Goal: Task Accomplishment & Management: Use online tool/utility

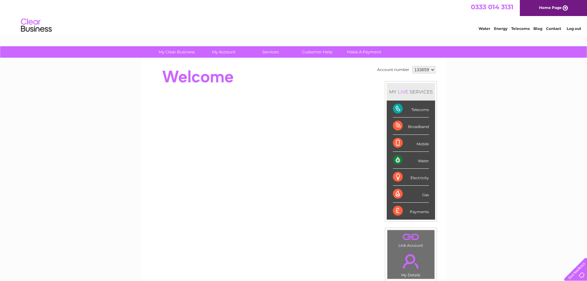
click at [426, 68] on select "133659" at bounding box center [423, 69] width 23 height 7
click at [482, 70] on div "My Clear Business Login Details My Details My Preferences Link Account My Accou…" at bounding box center [293, 219] width 587 height 346
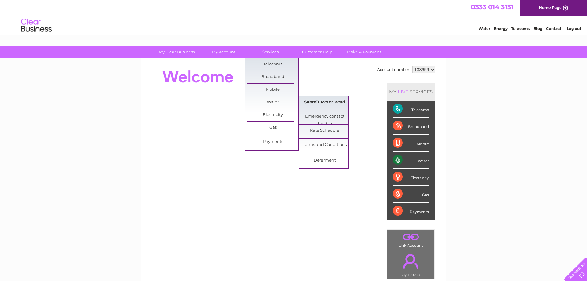
click at [314, 101] on link "Submit Meter Read" at bounding box center [324, 102] width 51 height 12
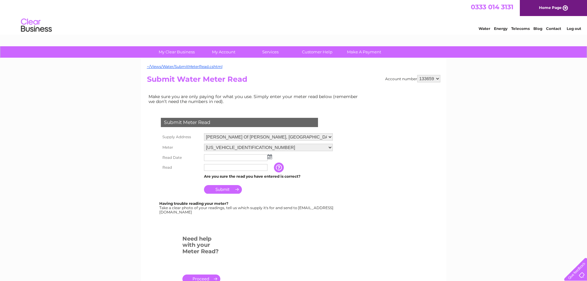
click at [324, 136] on select "Bankhead Of Raith, Kirkcaldy, Fife, KY2 5YF Raith Farming Partnership, Raith Es…" at bounding box center [268, 136] width 129 height 7
click at [204, 133] on select "Bankhead Of Raith, Kirkcaldy, Fife, KY2 5YF Raith Farming Partnership, Raith Es…" at bounding box center [268, 137] width 129 height 8
click at [249, 137] on select "Bankhead Of Raith, Kirkcaldy, Fife, KY2 5YF Raith Farming Partnership, Raith Es…" at bounding box center [268, 137] width 129 height 8
select select "542487"
click at [204, 133] on select "Bankhead Of Raith, Kirkcaldy, Fife, KY2 5YF Raith Farming Partnership, Raith Es…" at bounding box center [268, 137] width 129 height 8
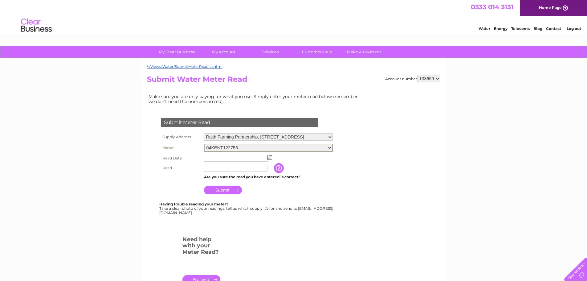
click at [319, 181] on td "Submit" at bounding box center [268, 188] width 132 height 15
click at [224, 168] on input "text" at bounding box center [235, 167] width 63 height 7
drag, startPoint x: 225, startPoint y: 170, endPoint x: 191, endPoint y: 177, distance: 34.5
click at [191, 177] on tbody "Supply Address Bankhead Of Raith, Kirkcaldy, Fife, KY2 5YF Raith Farming Partne…" at bounding box center [246, 164] width 175 height 64
type input "1"
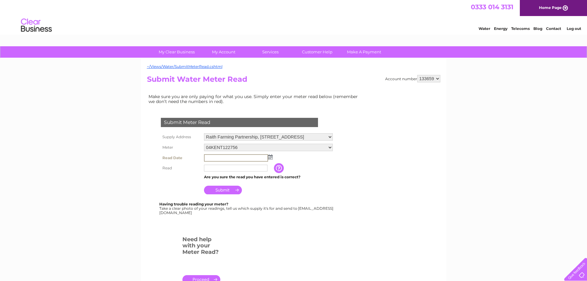
click at [234, 155] on input "text" at bounding box center [236, 157] width 64 height 7
click at [270, 158] on img at bounding box center [269, 156] width 5 height 5
click at [209, 164] on link "Prev" at bounding box center [209, 167] width 8 height 8
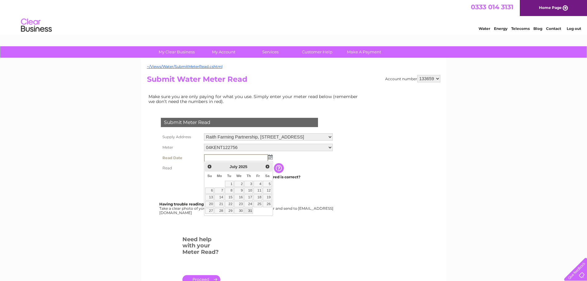
click at [250, 209] on link "31" at bounding box center [248, 211] width 9 height 6
type input "2025/07/31"
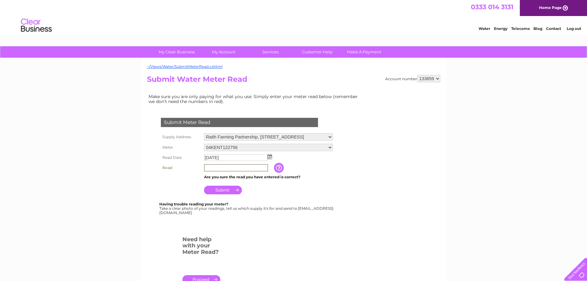
click at [213, 169] on input "text" at bounding box center [236, 167] width 64 height 7
type input "1010"
click at [279, 166] on input "button" at bounding box center [279, 167] width 11 height 10
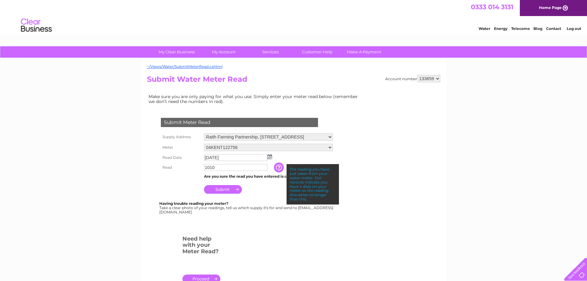
click at [234, 169] on input "1010" at bounding box center [235, 167] width 63 height 7
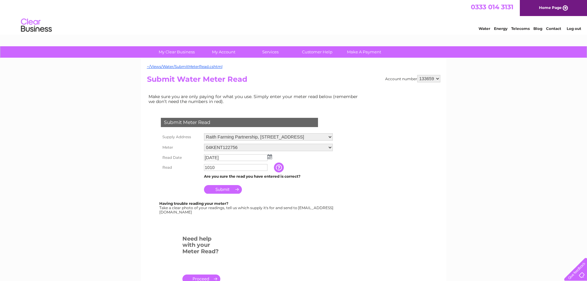
click at [219, 190] on input "Submit" at bounding box center [223, 189] width 38 height 9
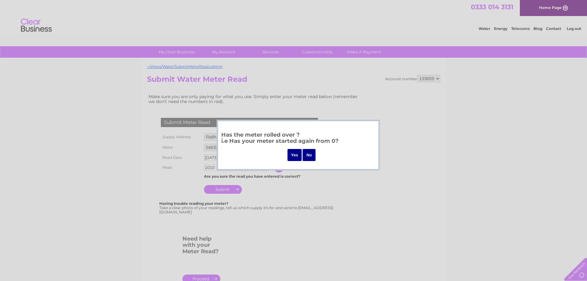
click at [310, 154] on input "No" at bounding box center [309, 155] width 13 height 12
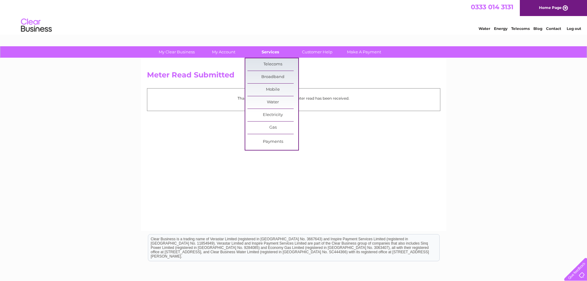
click at [271, 53] on link "Services" at bounding box center [270, 51] width 51 height 11
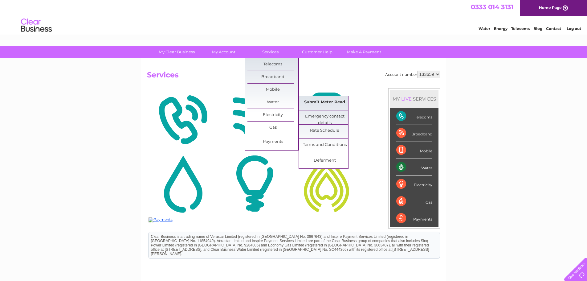
click at [312, 98] on link "Submit Meter Read" at bounding box center [324, 102] width 51 height 12
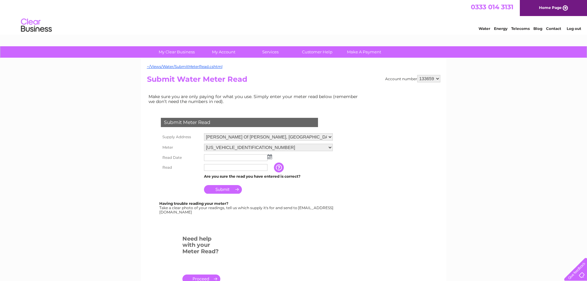
click at [256, 137] on select "[PERSON_NAME] Of [PERSON_NAME], [GEOGRAPHIC_DATA], [GEOGRAPHIC_DATA], KY2 5YF R…" at bounding box center [268, 136] width 129 height 7
select select "542502"
click at [204, 133] on select "[PERSON_NAME] Of [PERSON_NAME], [GEOGRAPHIC_DATA], [GEOGRAPHIC_DATA], KY2 5YF R…" at bounding box center [268, 137] width 129 height 8
click at [271, 156] on img at bounding box center [269, 156] width 5 height 5
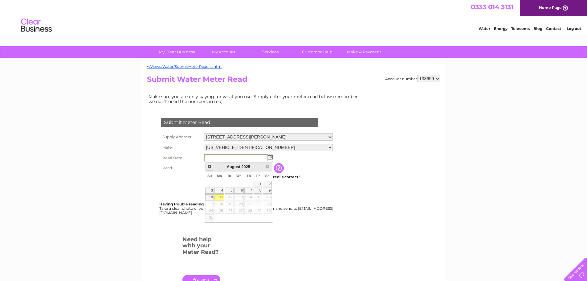
click at [209, 164] on span "Prev" at bounding box center [209, 166] width 5 height 5
click at [250, 203] on link "24" at bounding box center [248, 204] width 9 height 6
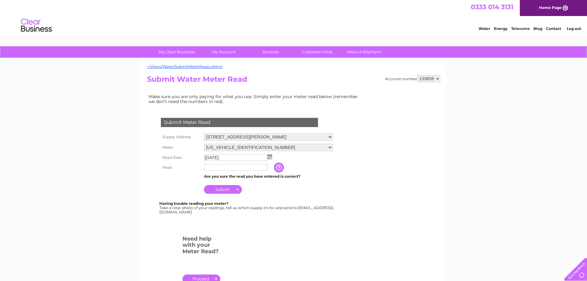
click at [267, 158] on img at bounding box center [269, 156] width 5 height 5
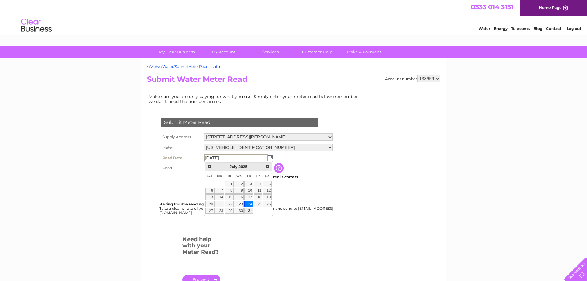
click at [250, 212] on link "31" at bounding box center [248, 211] width 9 height 6
type input "2025/07/31"
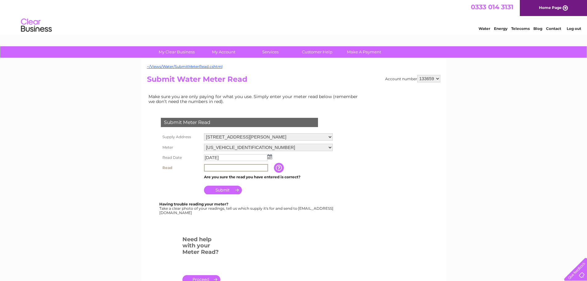
click at [225, 168] on input "text" at bounding box center [236, 167] width 64 height 7
type input "19228"
click at [219, 190] on input "Submit" at bounding box center [223, 189] width 38 height 9
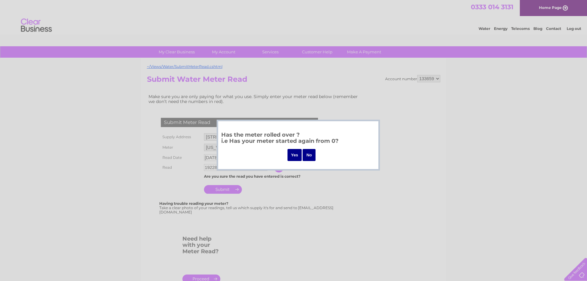
click at [311, 152] on input "No" at bounding box center [309, 155] width 13 height 12
